Goal: Information Seeking & Learning: Learn about a topic

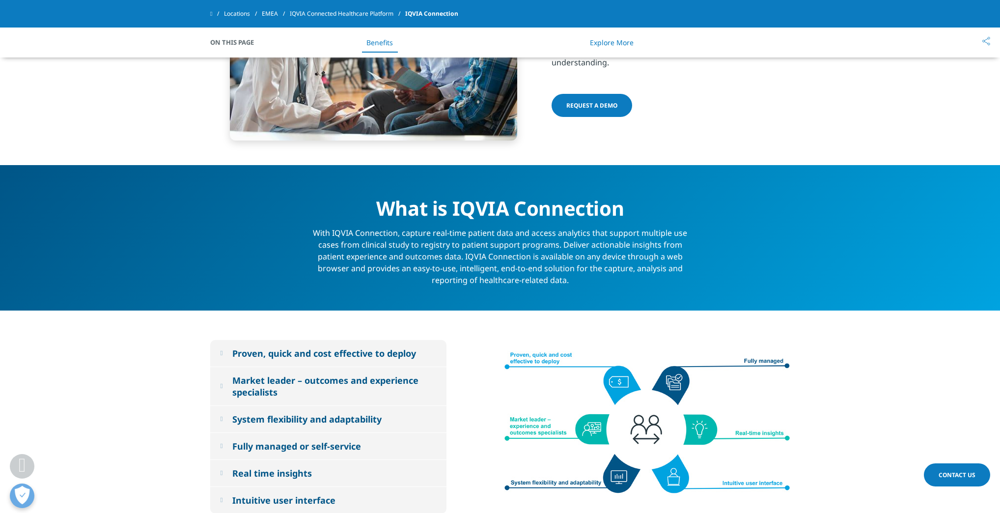
scroll to position [393, 0]
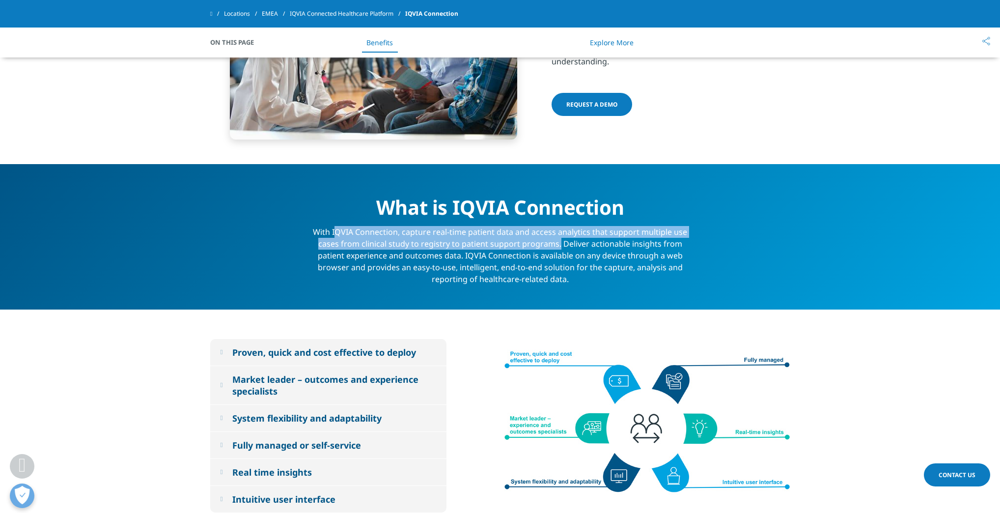
drag, startPoint x: 336, startPoint y: 231, endPoint x: 560, endPoint y: 242, distance: 223.8
click at [560, 242] on div "With IQVIA Connection, capture real-time patient data and access analytics that…" at bounding box center [500, 252] width 379 height 65
copy div "QVIA Connection, capture real-time patient data and access analytics that suppo…"
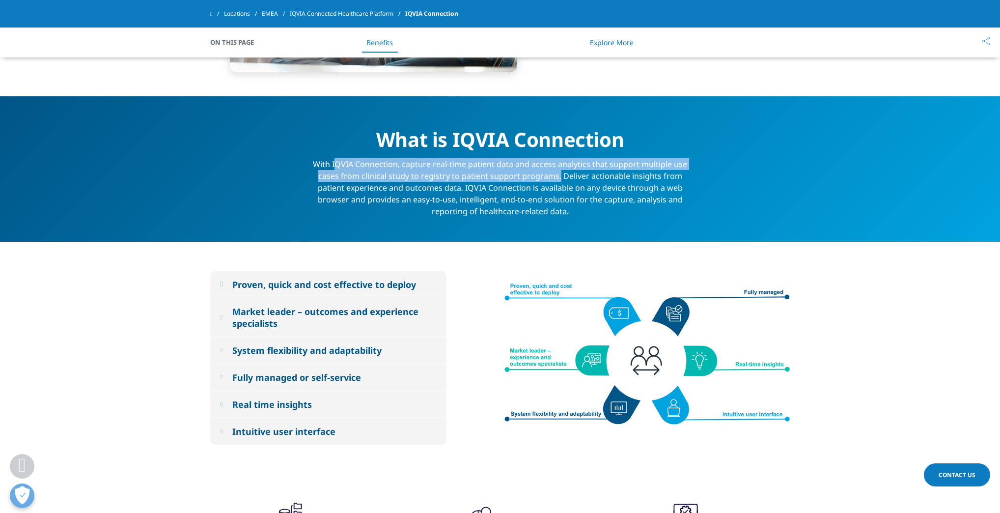
scroll to position [472, 0]
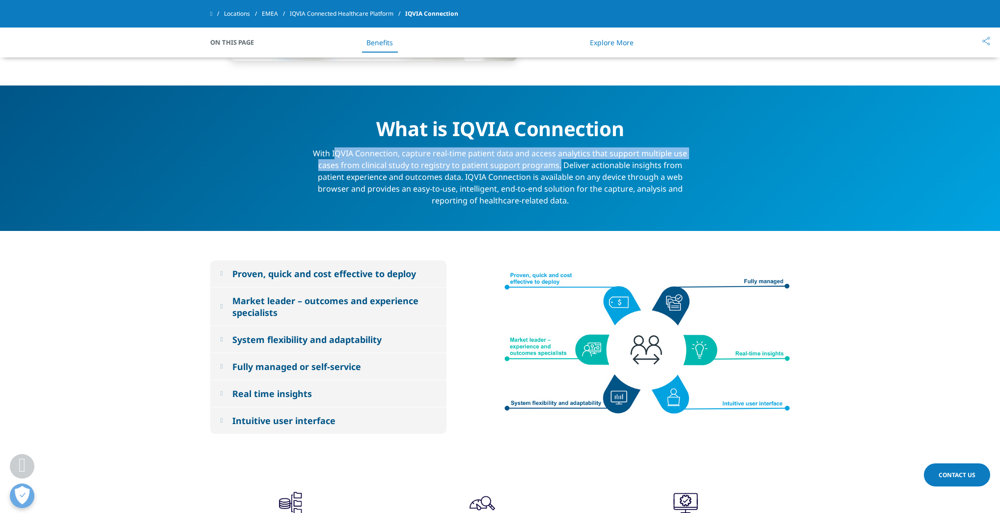
click at [240, 273] on div "Proven, quick and cost effective to deploy" at bounding box center [324, 274] width 184 height 12
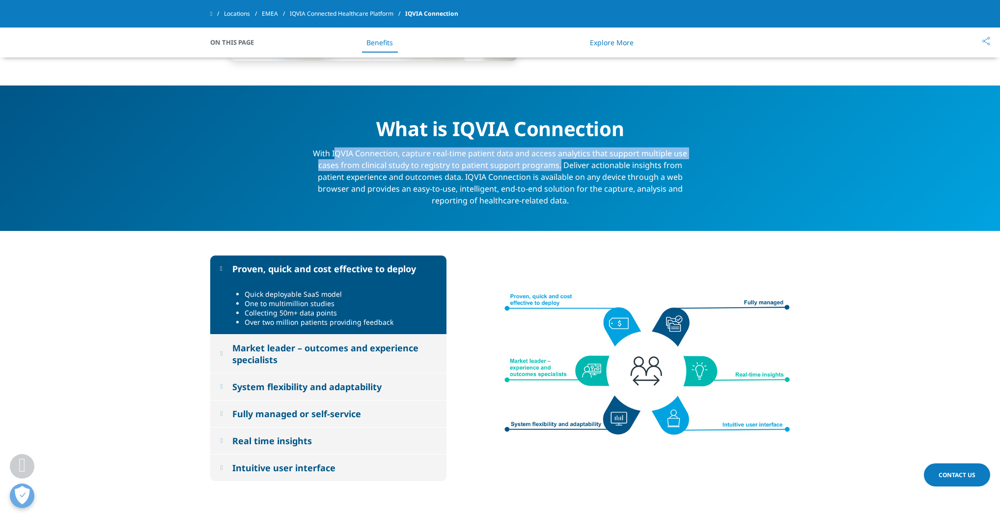
drag, startPoint x: 332, startPoint y: 258, endPoint x: 315, endPoint y: 276, distance: 24.0
click at [332, 258] on button "Proven, quick and cost effective to deploy" at bounding box center [328, 268] width 236 height 27
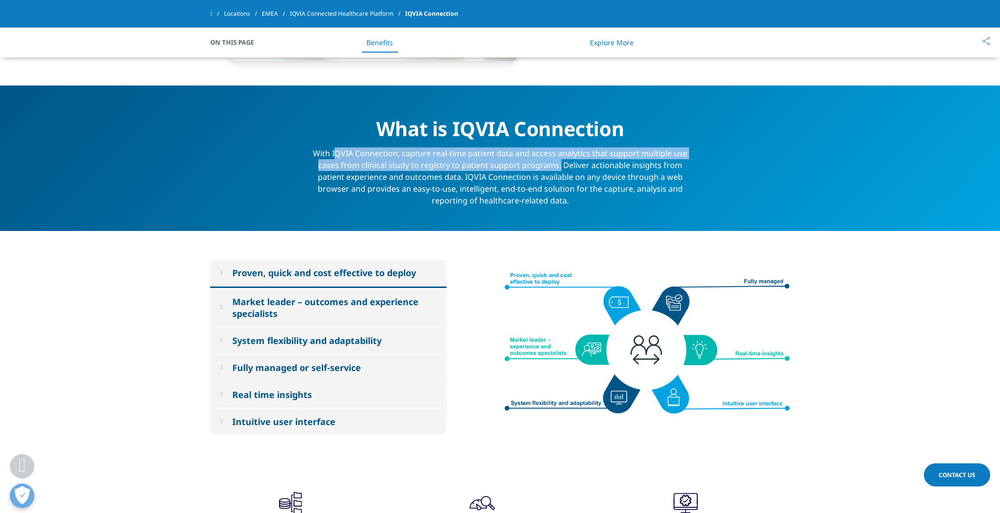
click at [312, 270] on div "Proven, quick and cost effective to deploy" at bounding box center [324, 273] width 184 height 12
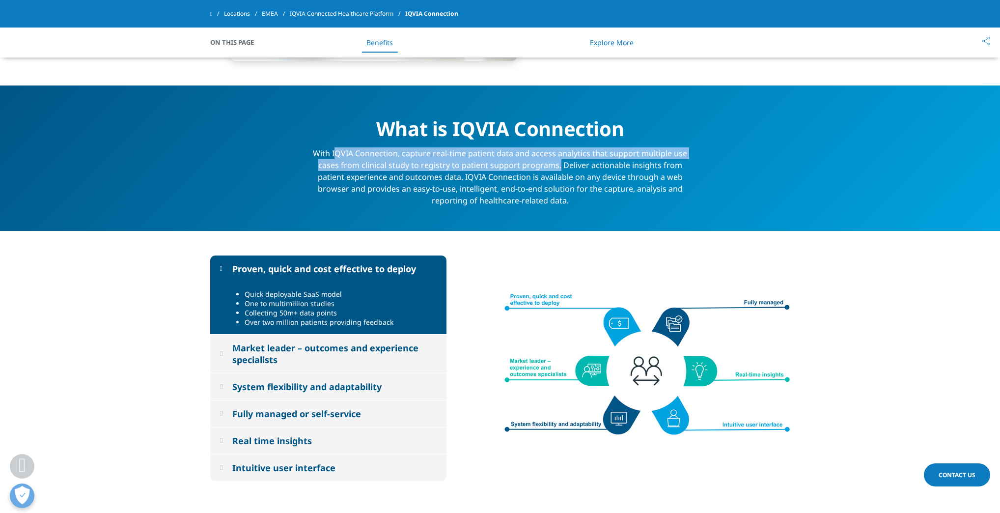
drag, startPoint x: 236, startPoint y: 266, endPoint x: 412, endPoint y: 269, distance: 175.9
click at [412, 269] on div "Proven, quick and cost effective to deploy" at bounding box center [324, 269] width 184 height 12
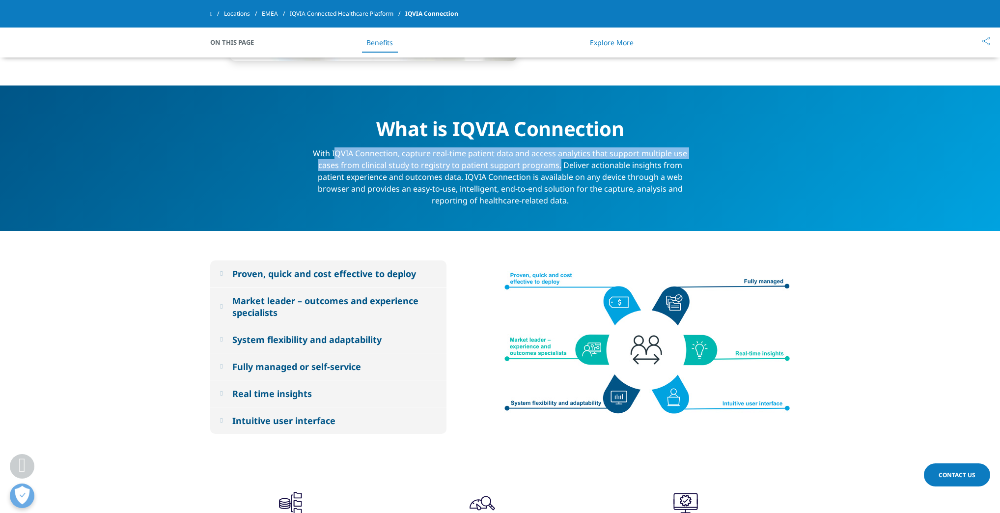
click at [325, 275] on div "Proven, quick and cost effective to deploy" at bounding box center [324, 274] width 184 height 12
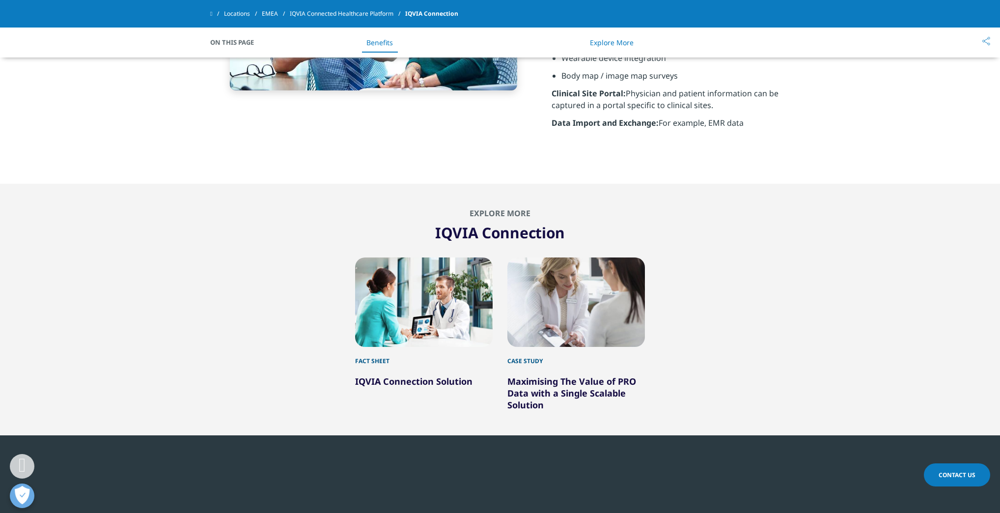
scroll to position [1258, 0]
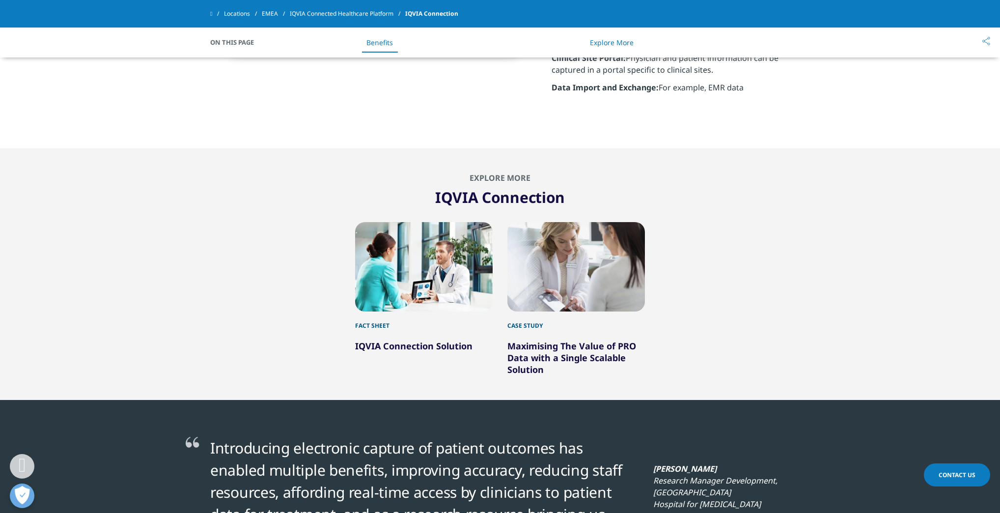
click at [409, 290] on div at bounding box center [424, 266] width 138 height 89
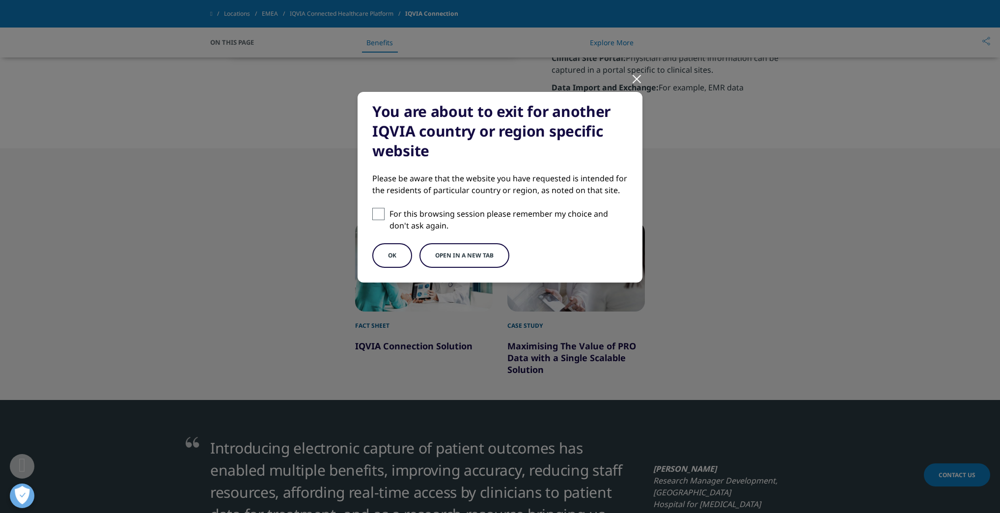
click at [382, 219] on span at bounding box center [378, 214] width 12 height 12
click at [382, 219] on input "For this browsing session please remember my choice and don't ask again." at bounding box center [378, 214] width 12 height 12
checkbox input "true"
click at [389, 257] on button "OK" at bounding box center [392, 255] width 40 height 25
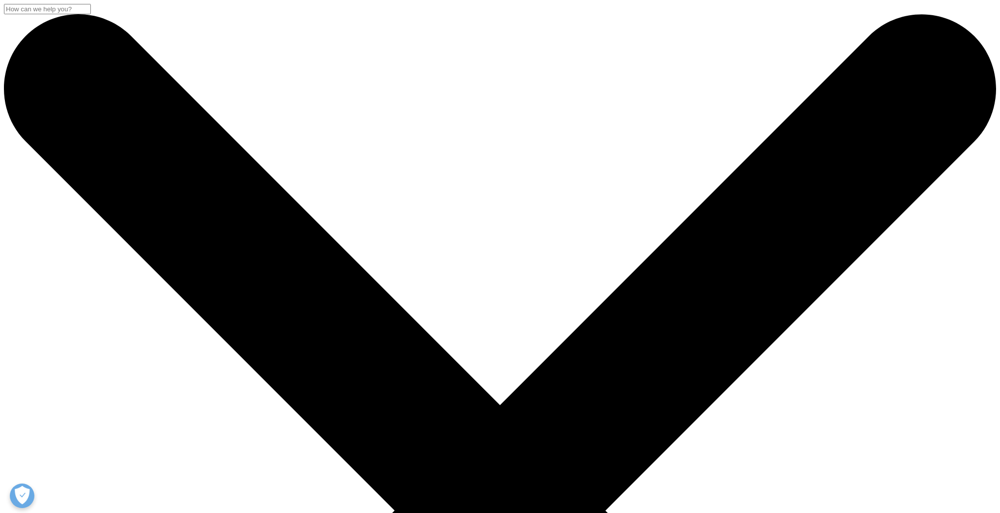
scroll to position [90, 580]
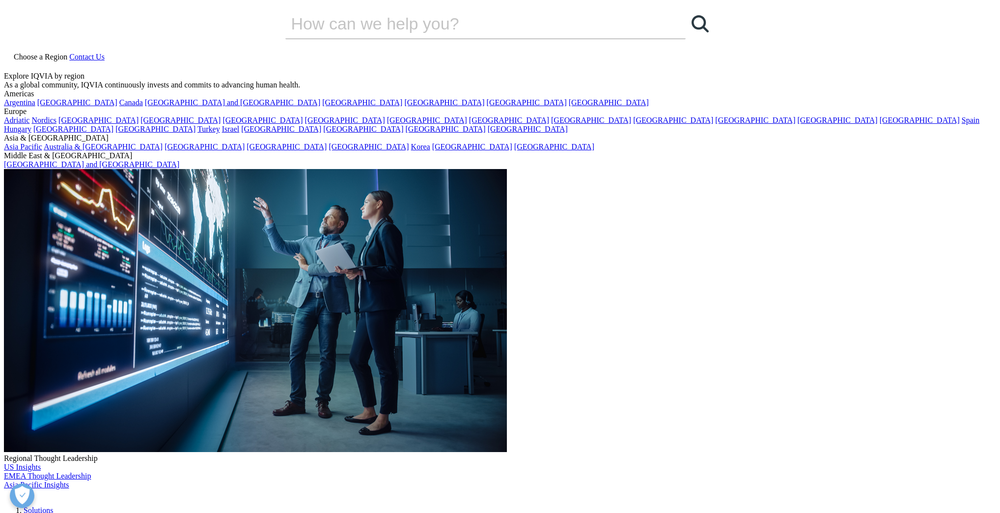
scroll to position [110, 580]
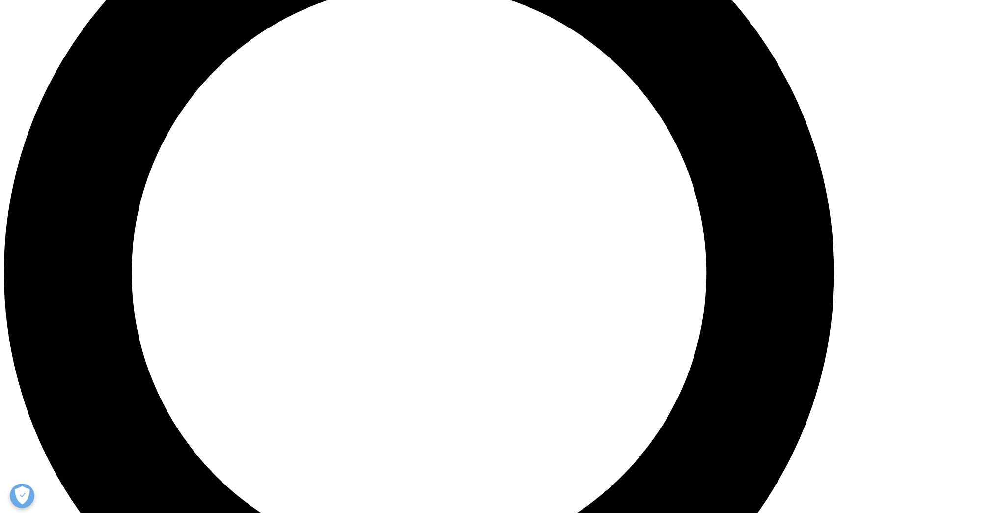
scroll to position [1123, 0]
